Goal: Task Accomplishment & Management: Complete application form

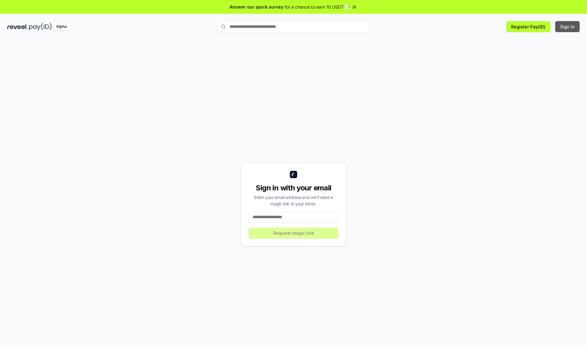
click at [568, 27] on button "Sign In" at bounding box center [568, 26] width 24 height 11
type input "**********"
click at [294, 233] on button "Request magic link" at bounding box center [294, 233] width 90 height 11
